Goal: Use online tool/utility: Utilize a website feature to perform a specific function

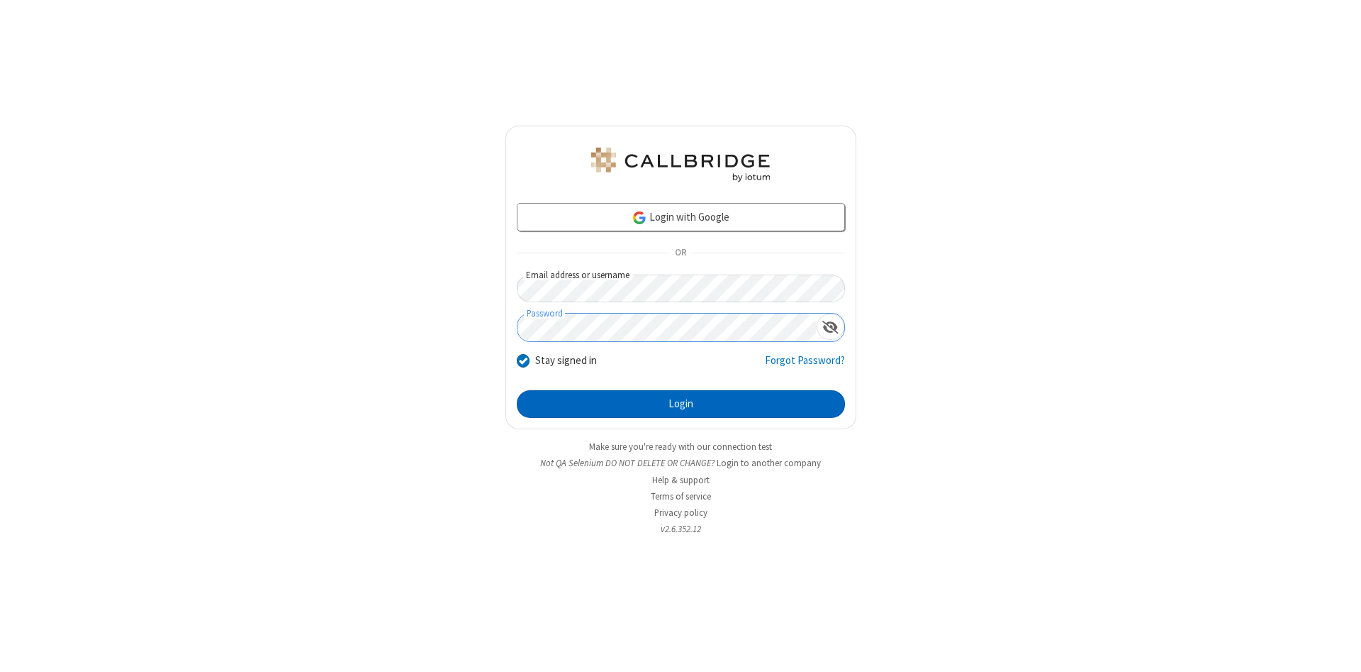
click at [681, 404] on button "Login" at bounding box center [681, 404] width 328 height 28
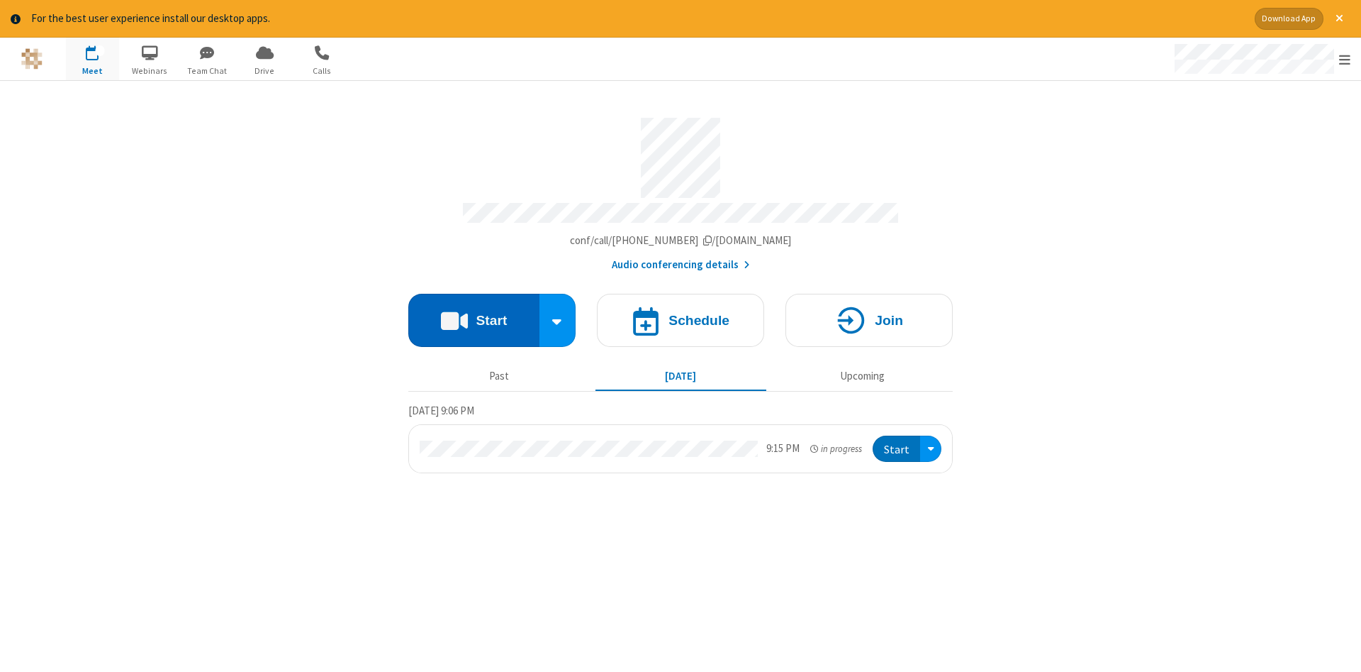
click at [474, 315] on button "Start" at bounding box center [473, 320] width 131 height 53
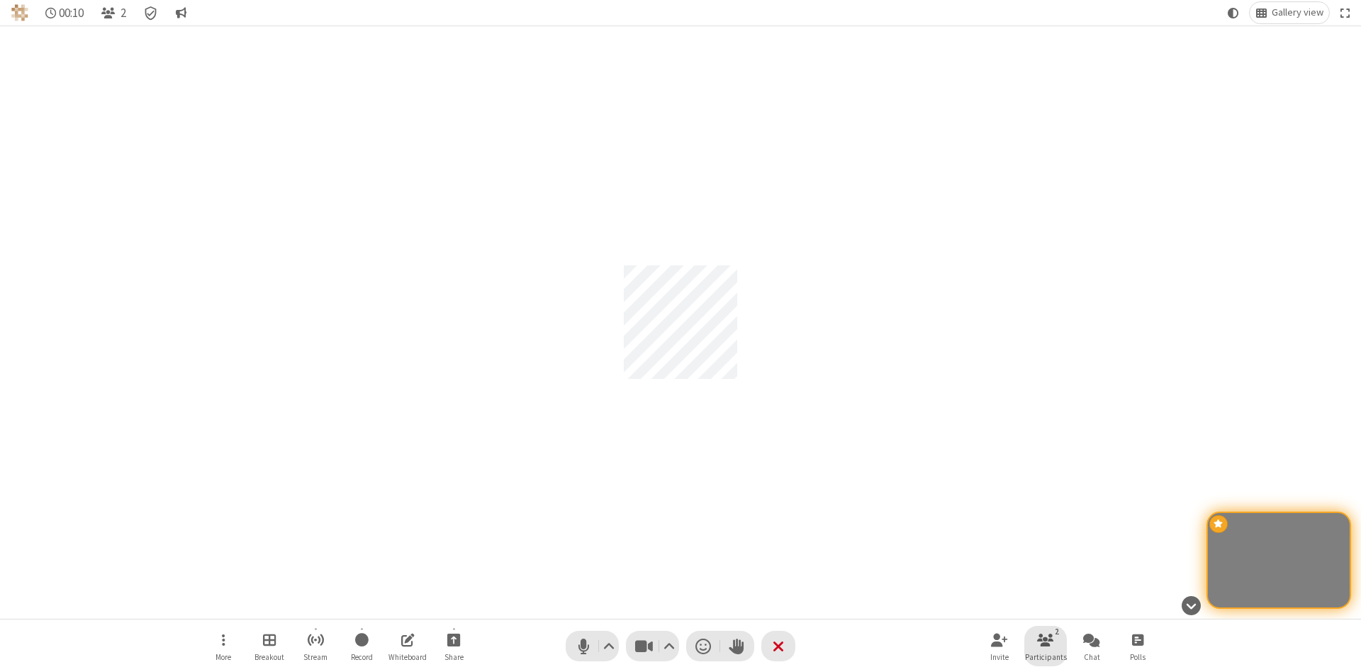
click at [1046, 656] on span "Participants" at bounding box center [1046, 656] width 42 height 9
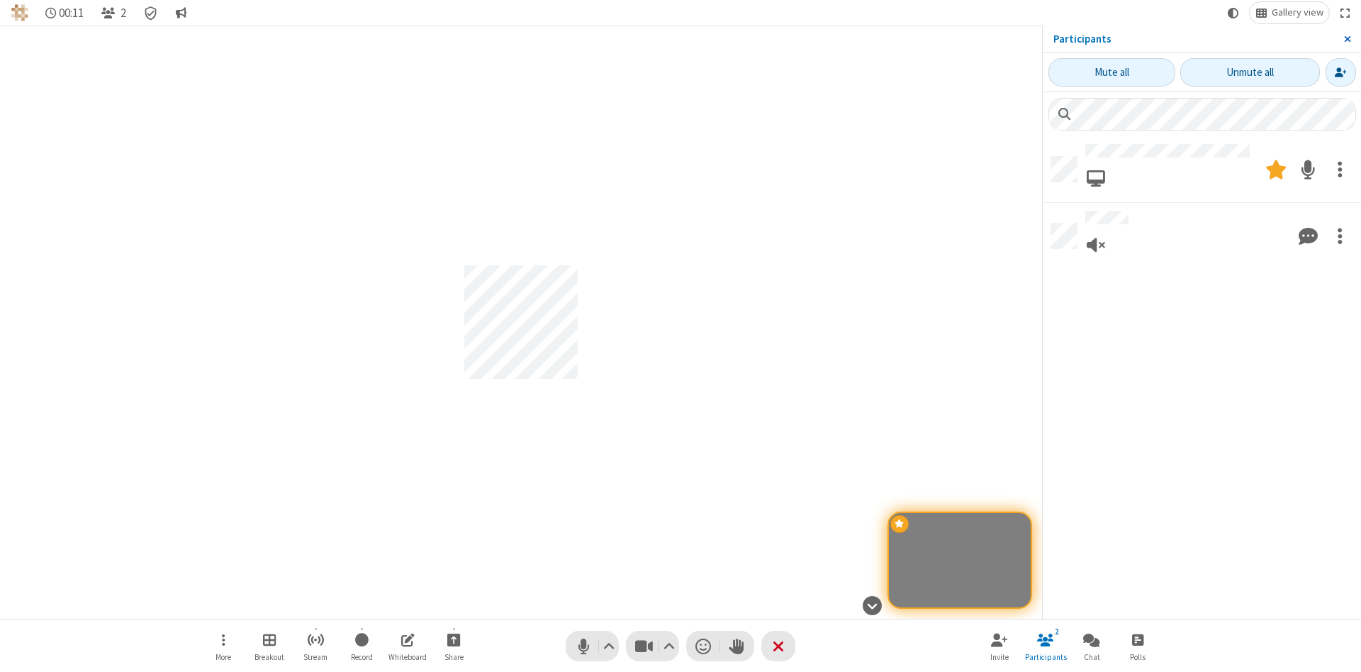
click at [1347, 39] on span "Close sidebar" at bounding box center [1347, 38] width 7 height 11
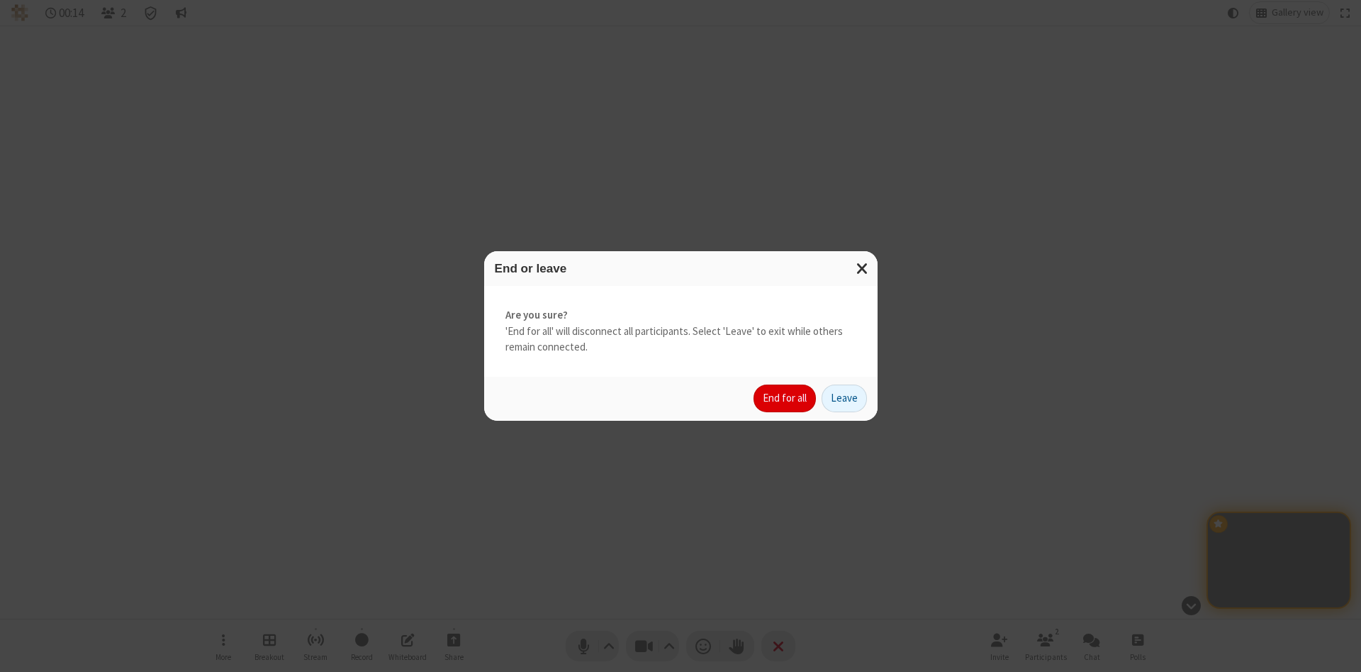
click at [786, 398] on button "End for all" at bounding box center [785, 398] width 62 height 28
